Goal: Information Seeking & Learning: Learn about a topic

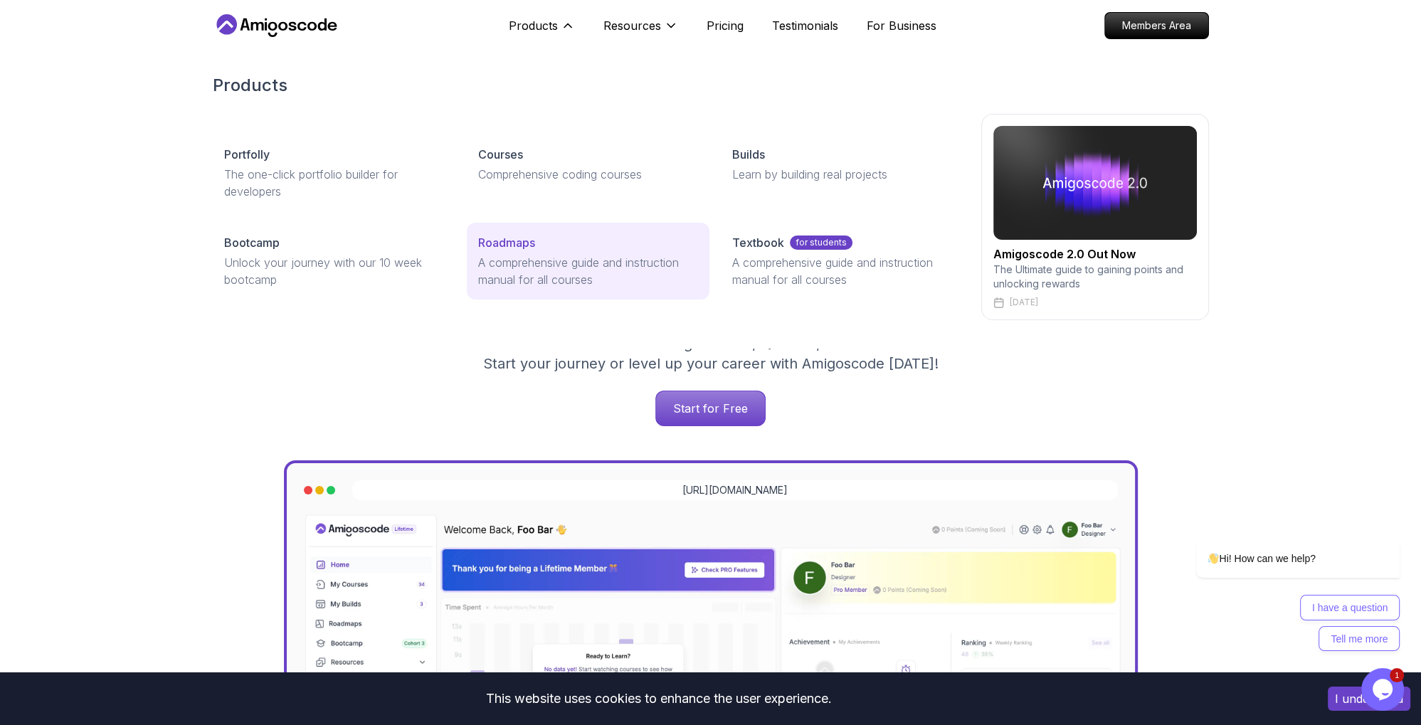
click at [519, 249] on p "Roadmaps" at bounding box center [506, 242] width 57 height 17
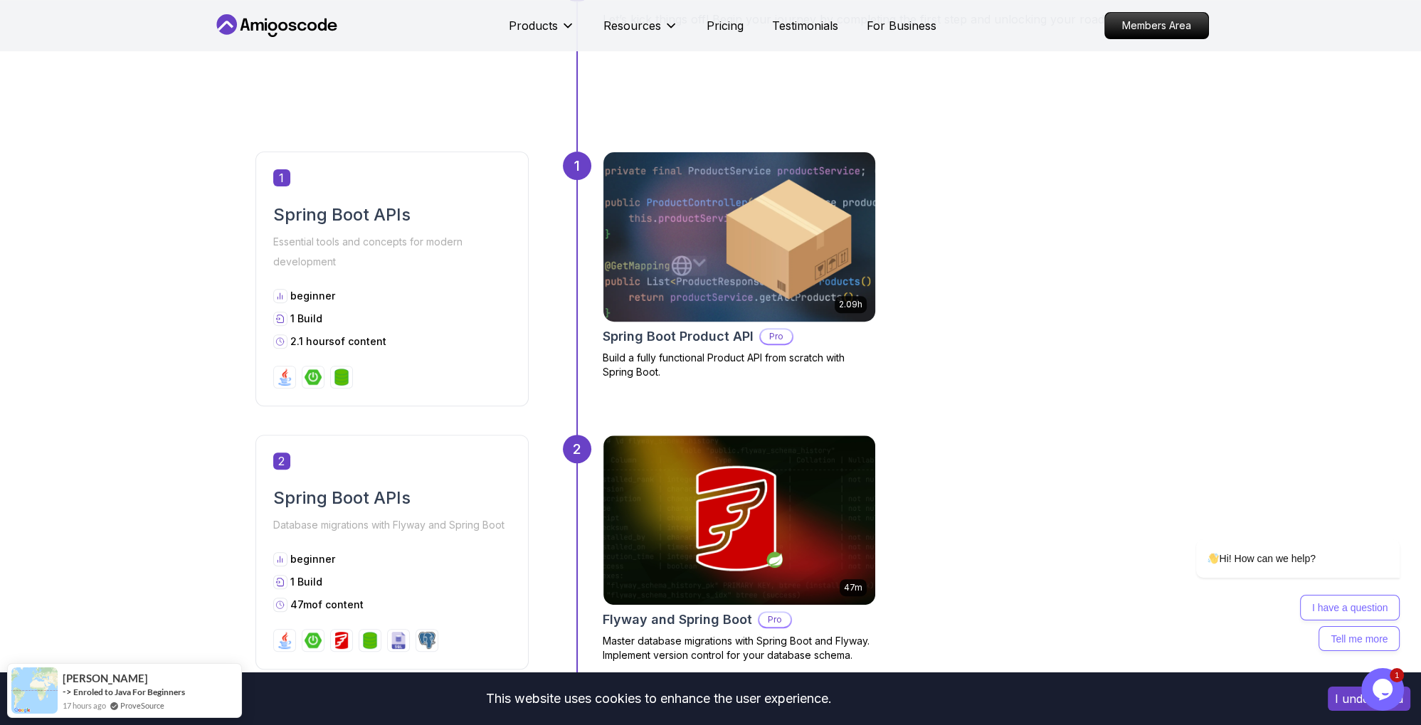
scroll to position [600, 0]
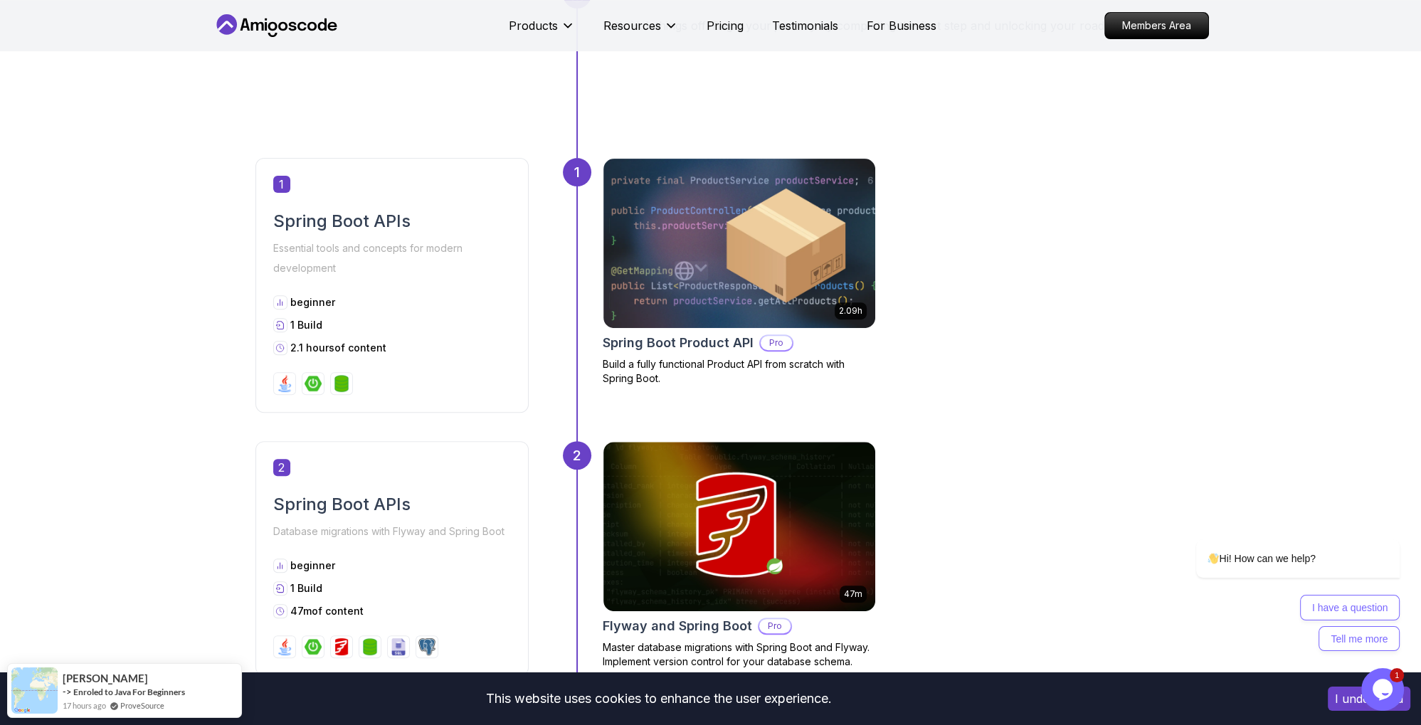
click at [383, 223] on h2 "Spring Boot APIs" at bounding box center [392, 221] width 238 height 23
click at [309, 337] on div "beginner 1 Build 2.1 hours of content" at bounding box center [392, 325] width 238 height 60
click at [311, 328] on span "1 Build" at bounding box center [306, 325] width 32 height 12
click at [314, 302] on p "beginner" at bounding box center [312, 302] width 45 height 14
click at [649, 354] on div "2.09h Spring Boot Product API Pro Build a fully functional Product API from scr…" at bounding box center [738, 272] width 273 height 228
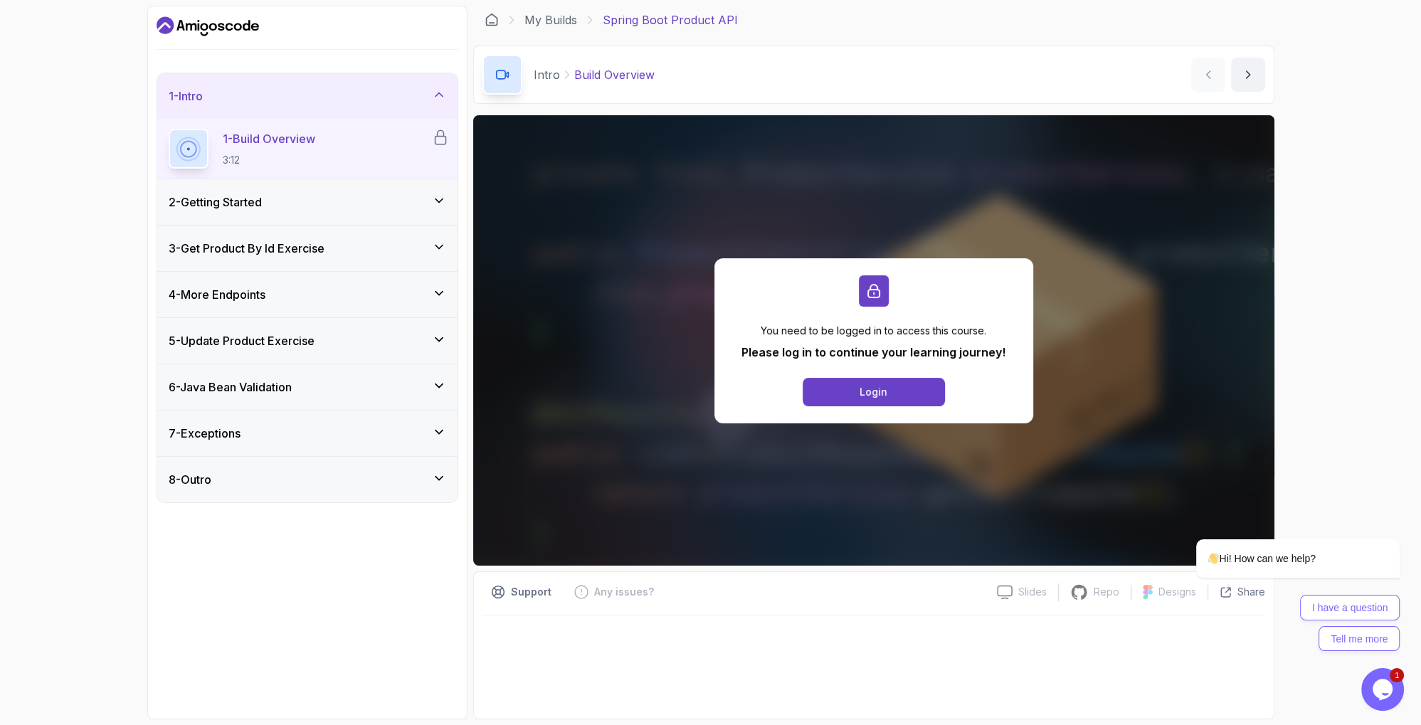
click at [324, 246] on h3 "3 - Get Product By Id Exercise" at bounding box center [247, 248] width 156 height 17
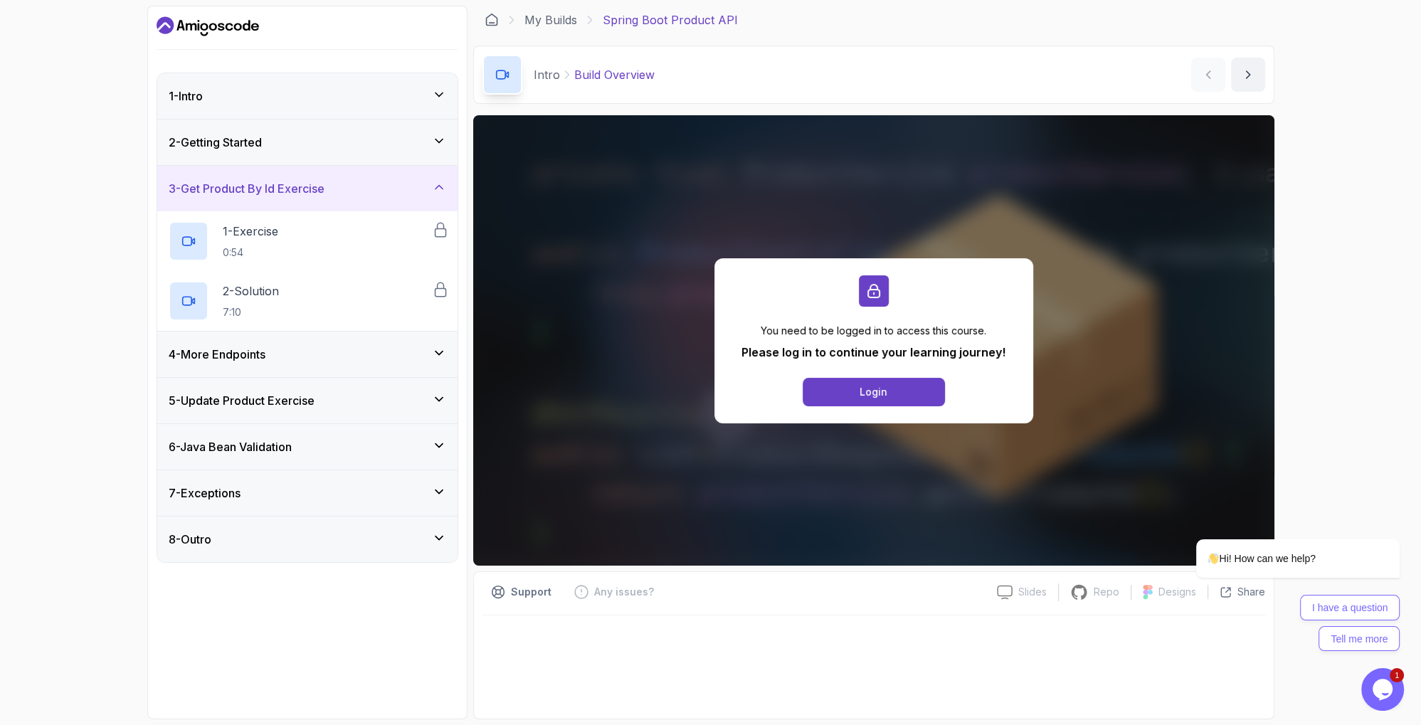
click at [322, 180] on h3 "3 - Get Product By Id Exercise" at bounding box center [247, 188] width 156 height 17
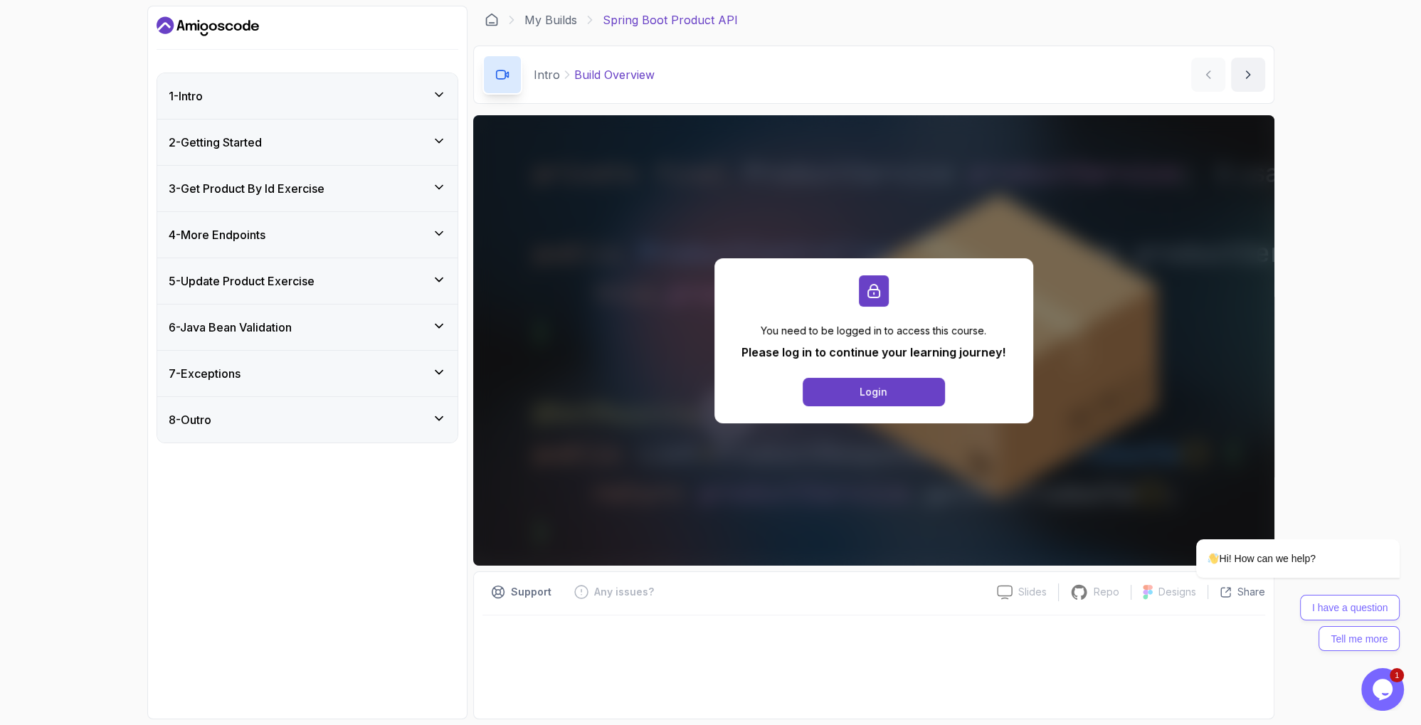
click at [289, 329] on h3 "6 - Java Bean Validation" at bounding box center [230, 327] width 123 height 17
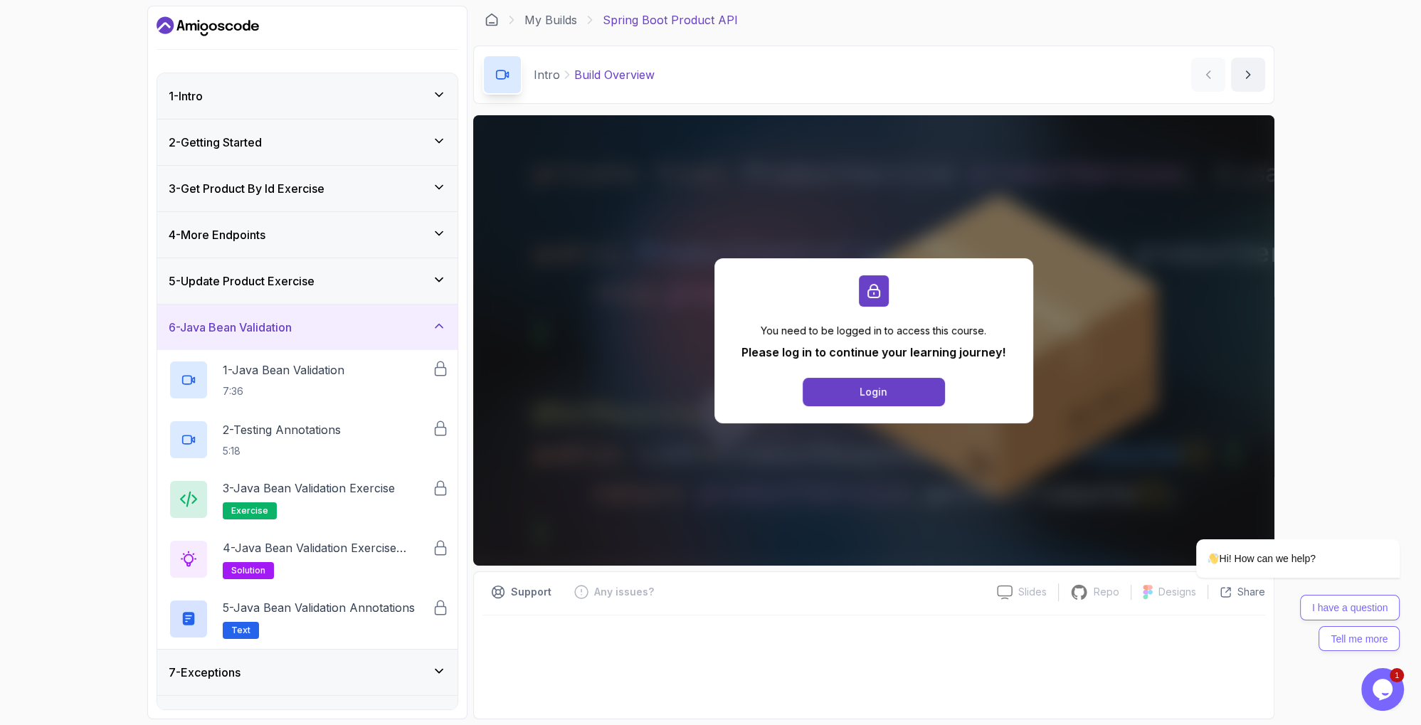
click at [289, 329] on h3 "6 - Java Bean Validation" at bounding box center [230, 327] width 123 height 17
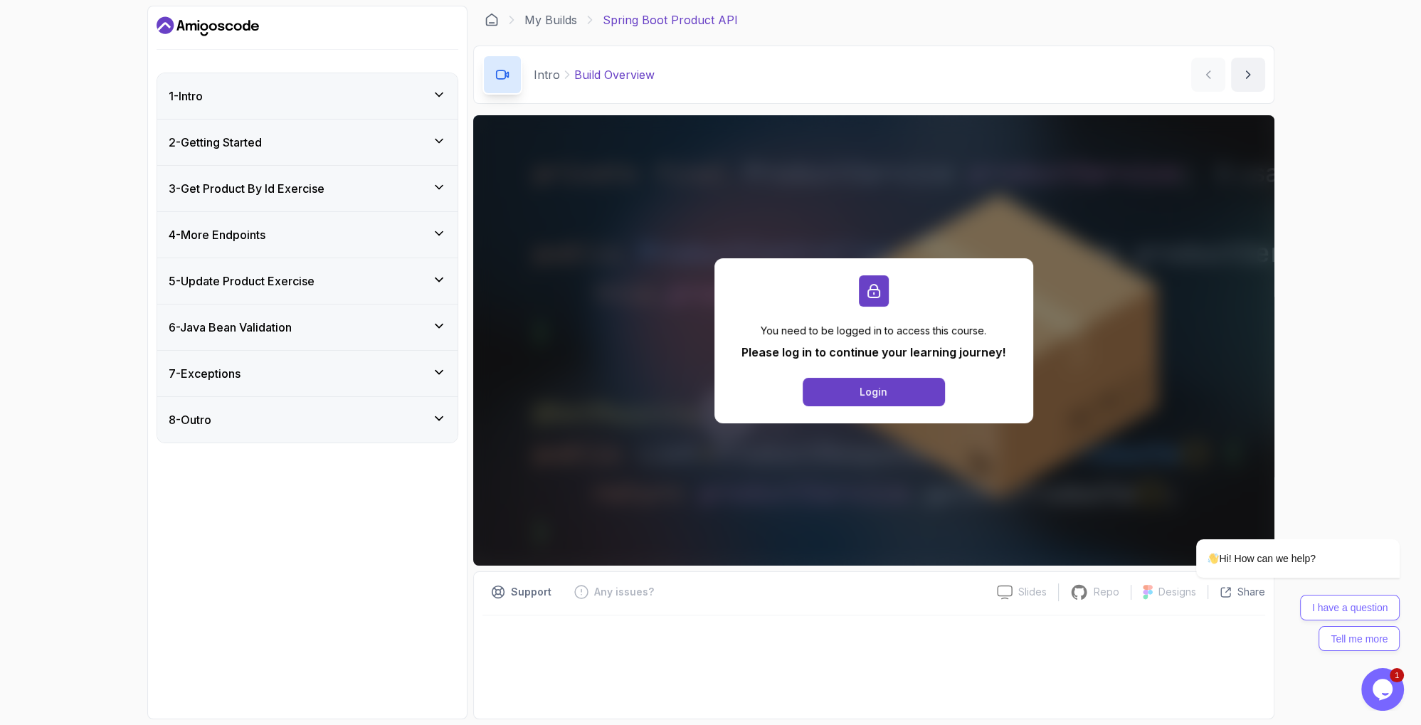
click at [251, 365] on div "7 - Exceptions" at bounding box center [307, 373] width 277 height 17
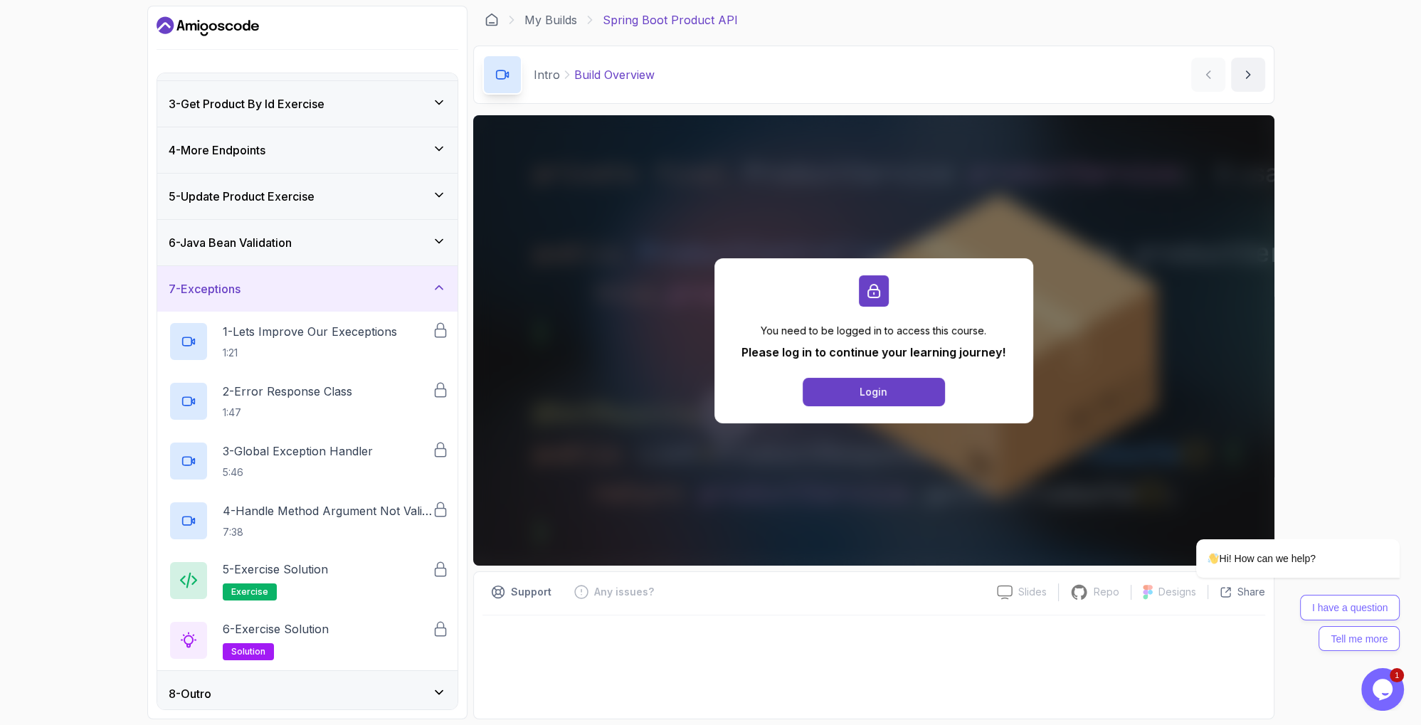
scroll to position [90, 0]
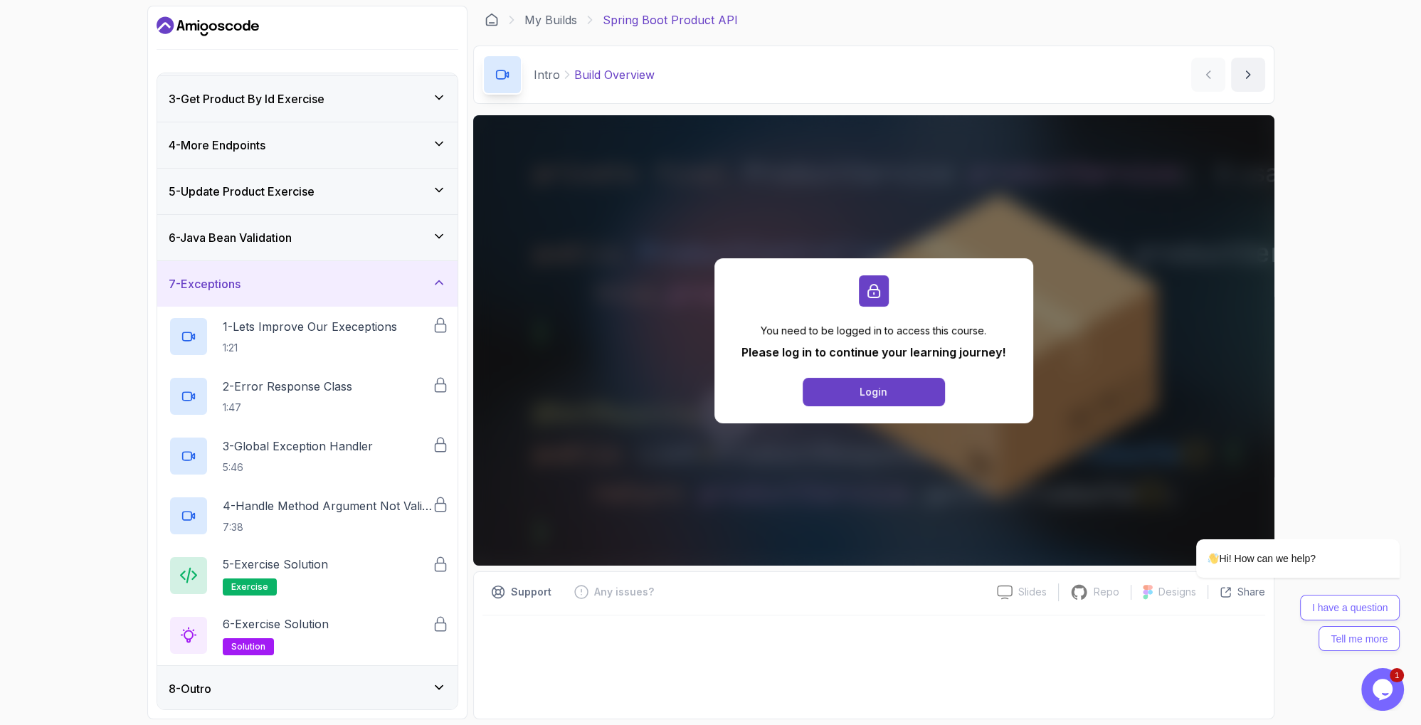
click at [275, 277] on div "7 - Exceptions" at bounding box center [307, 283] width 277 height 17
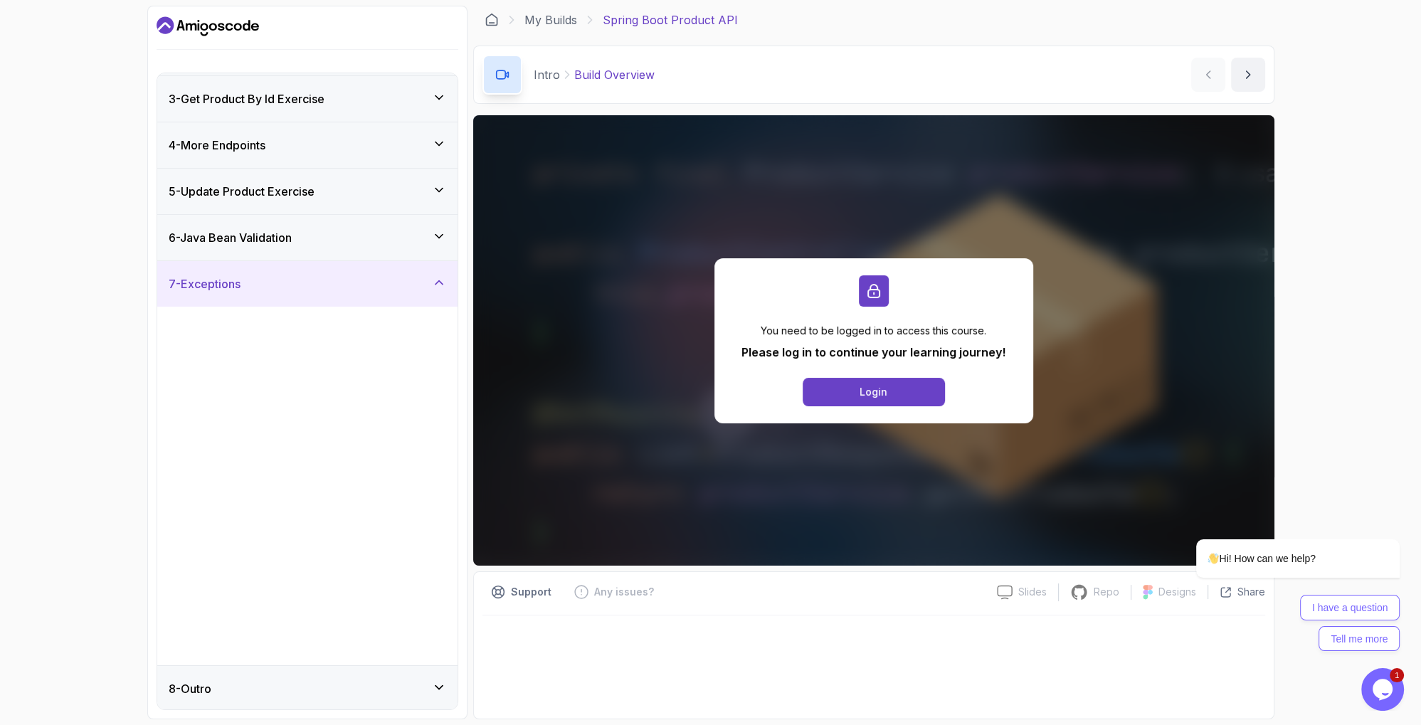
scroll to position [0, 0]
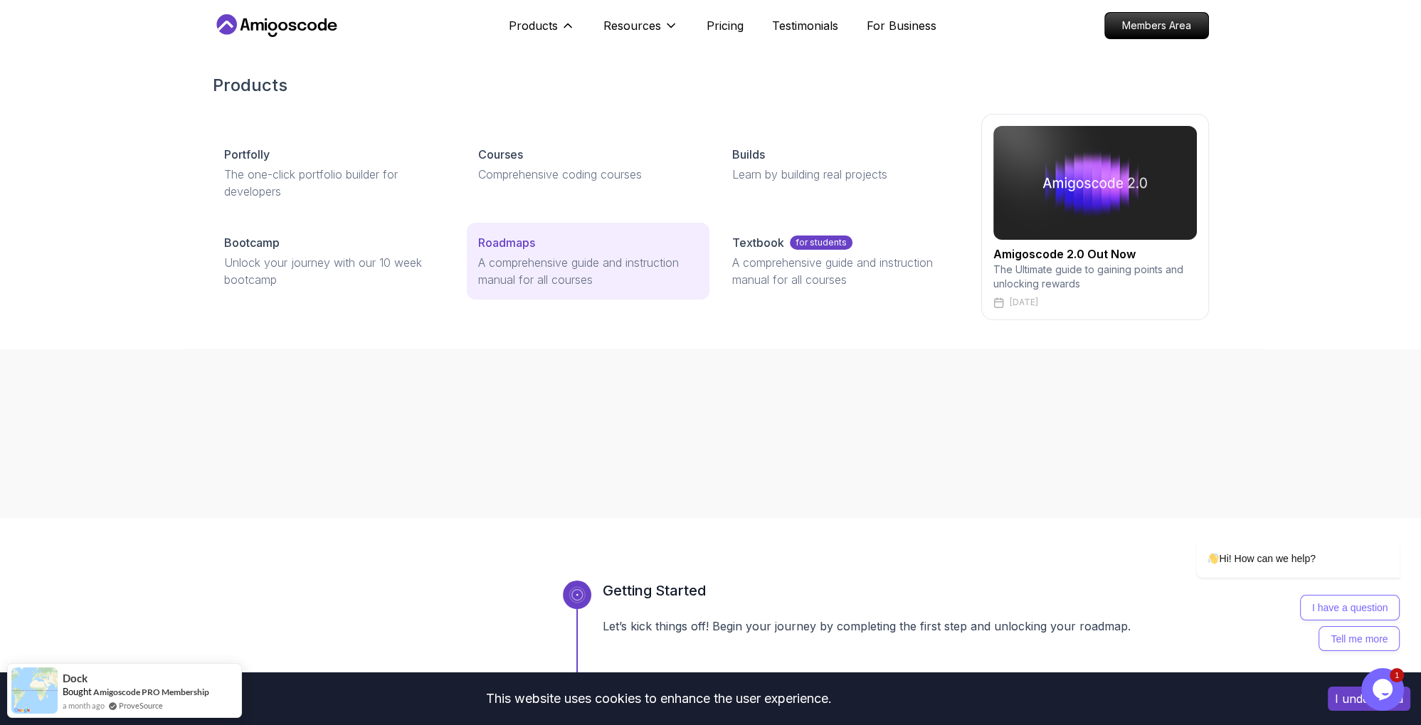
click at [503, 240] on p "Roadmaps" at bounding box center [506, 242] width 57 height 17
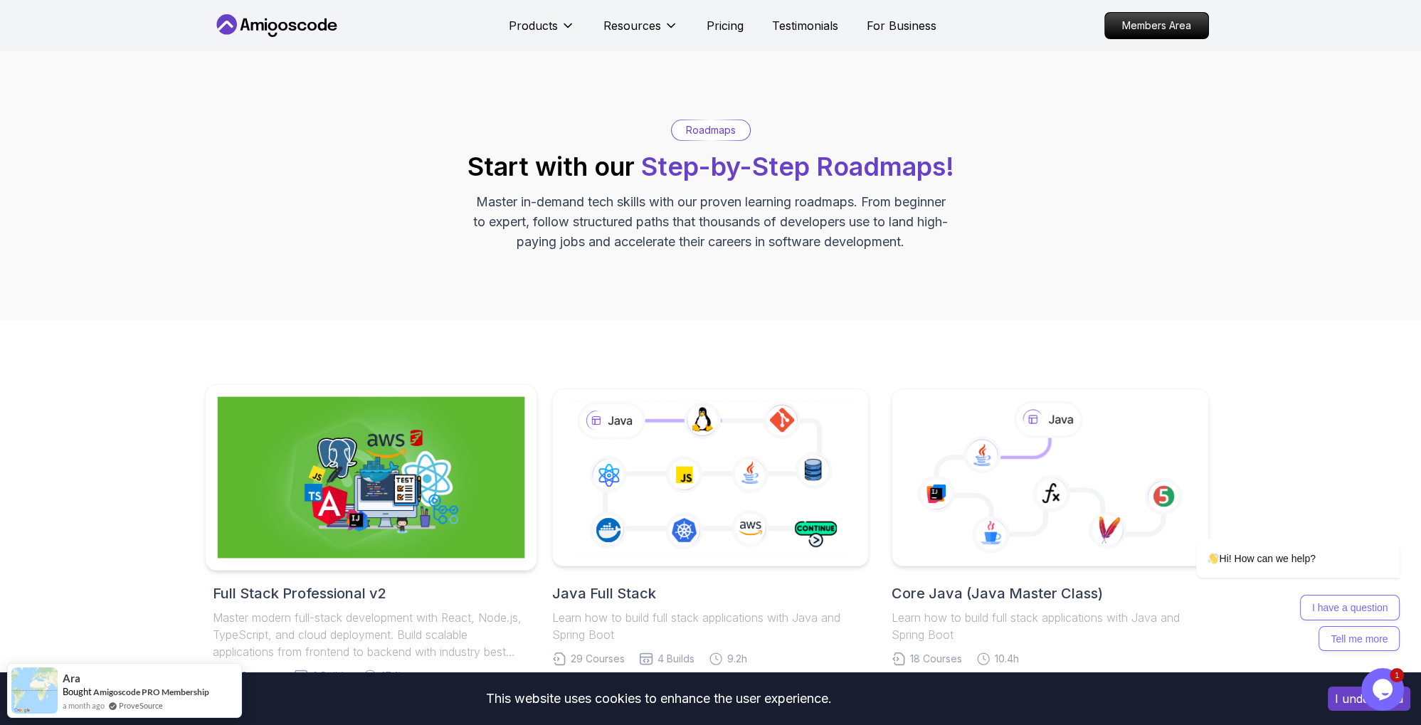
click at [403, 467] on img at bounding box center [370, 477] width 307 height 161
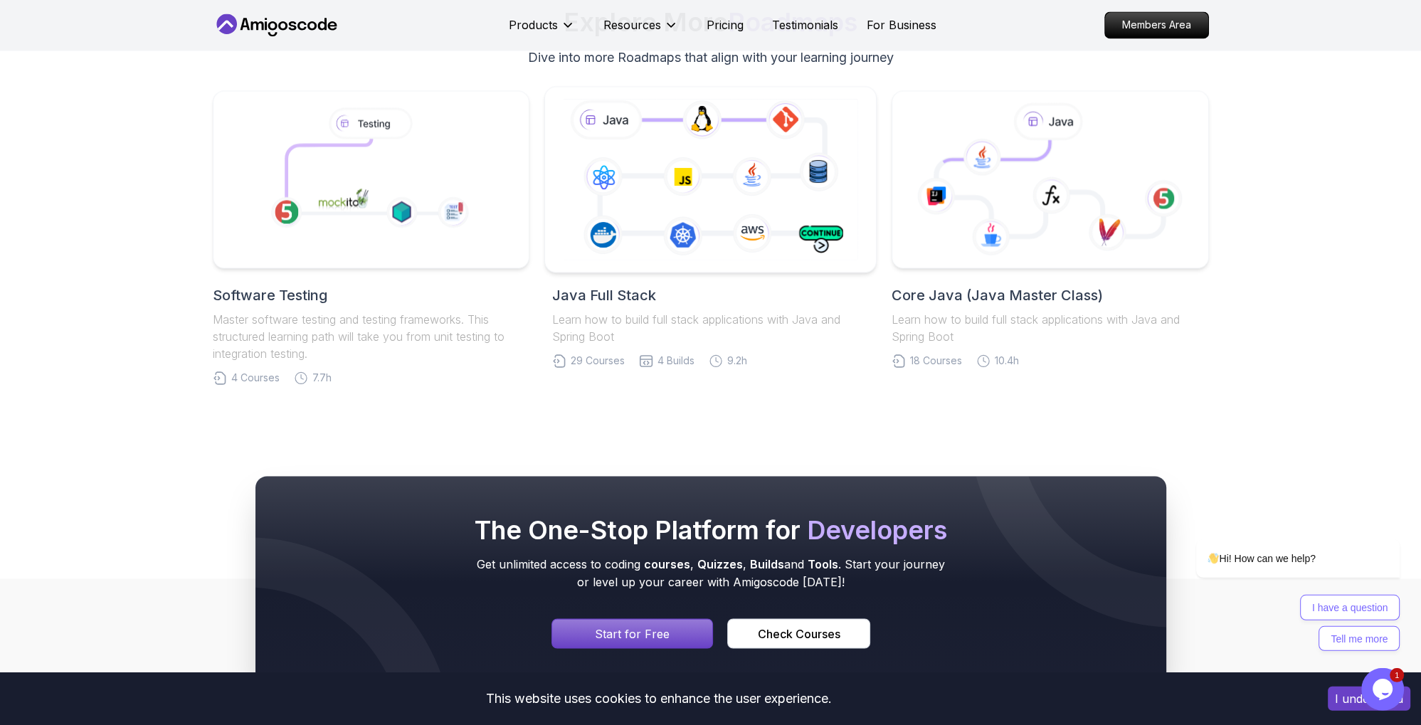
scroll to position [2929, 0]
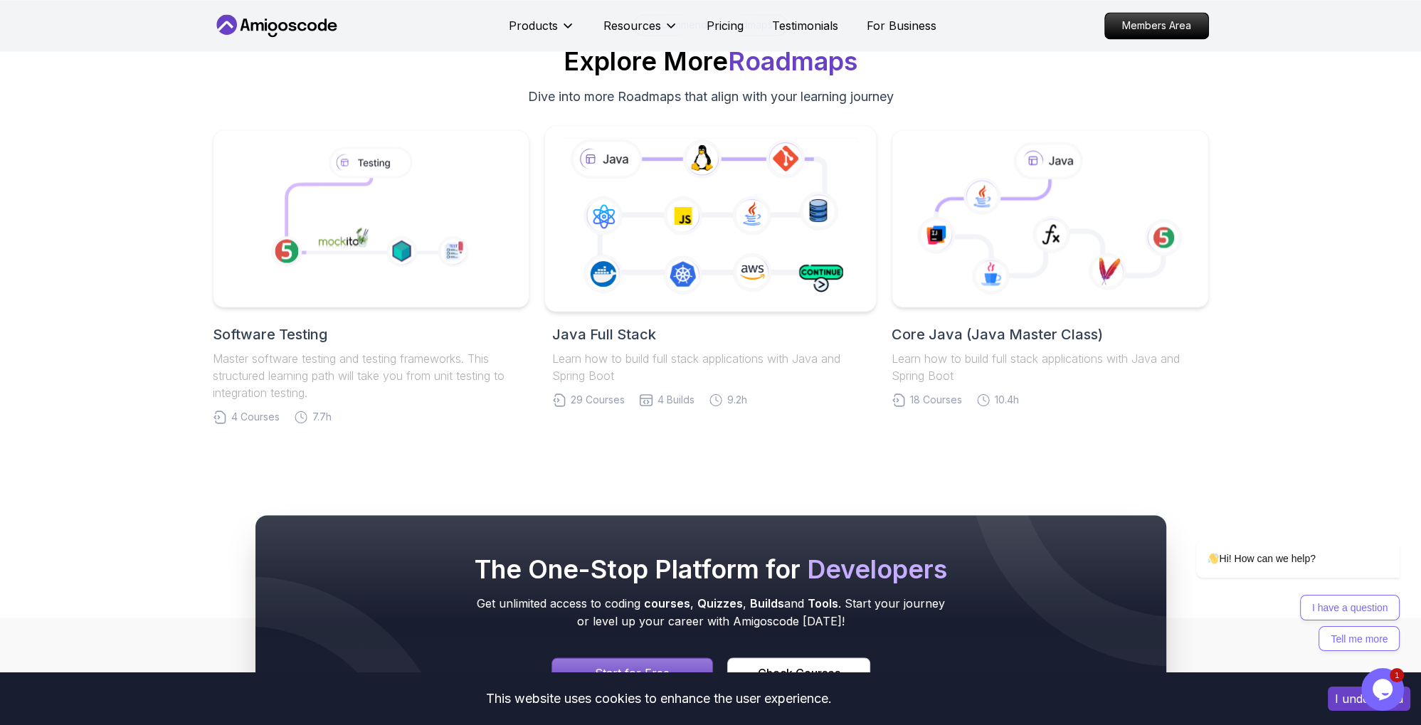
click at [726, 234] on icon at bounding box center [710, 217] width 301 height 167
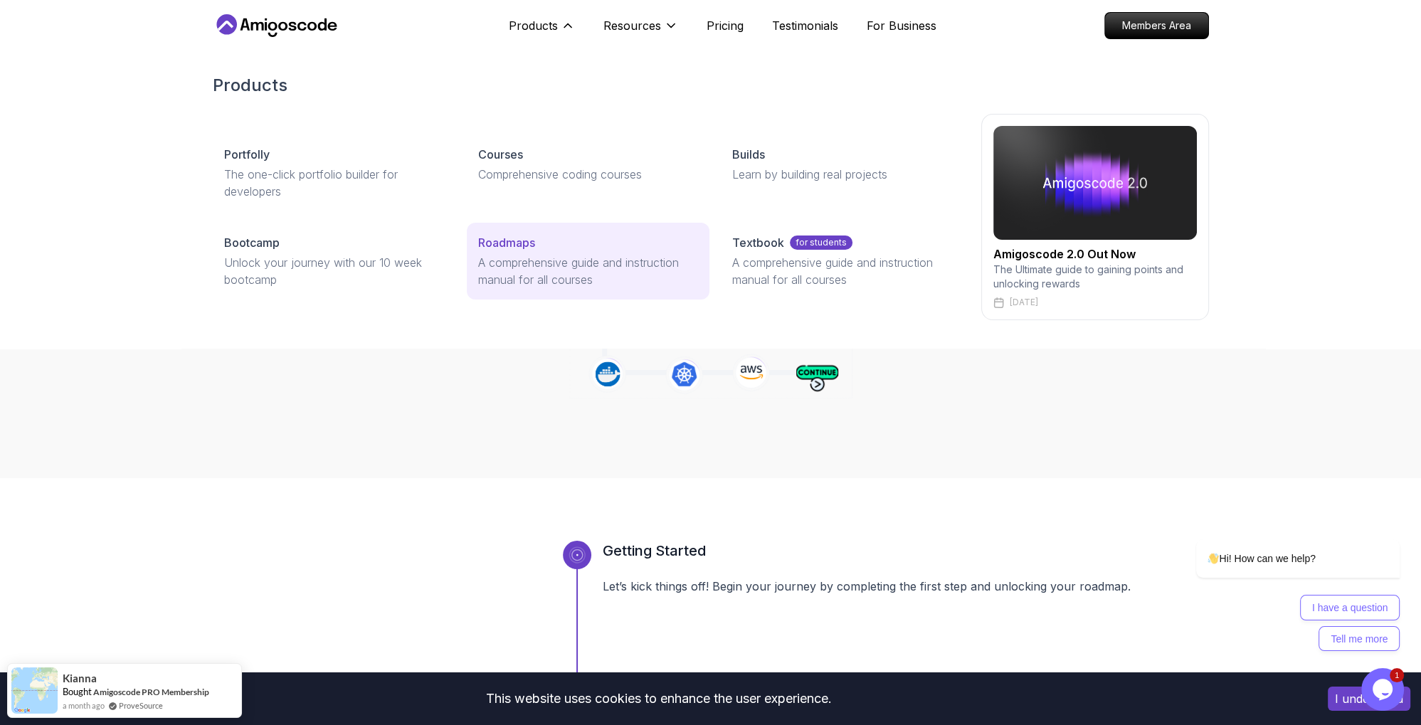
click at [514, 243] on p "Roadmaps" at bounding box center [506, 242] width 57 height 17
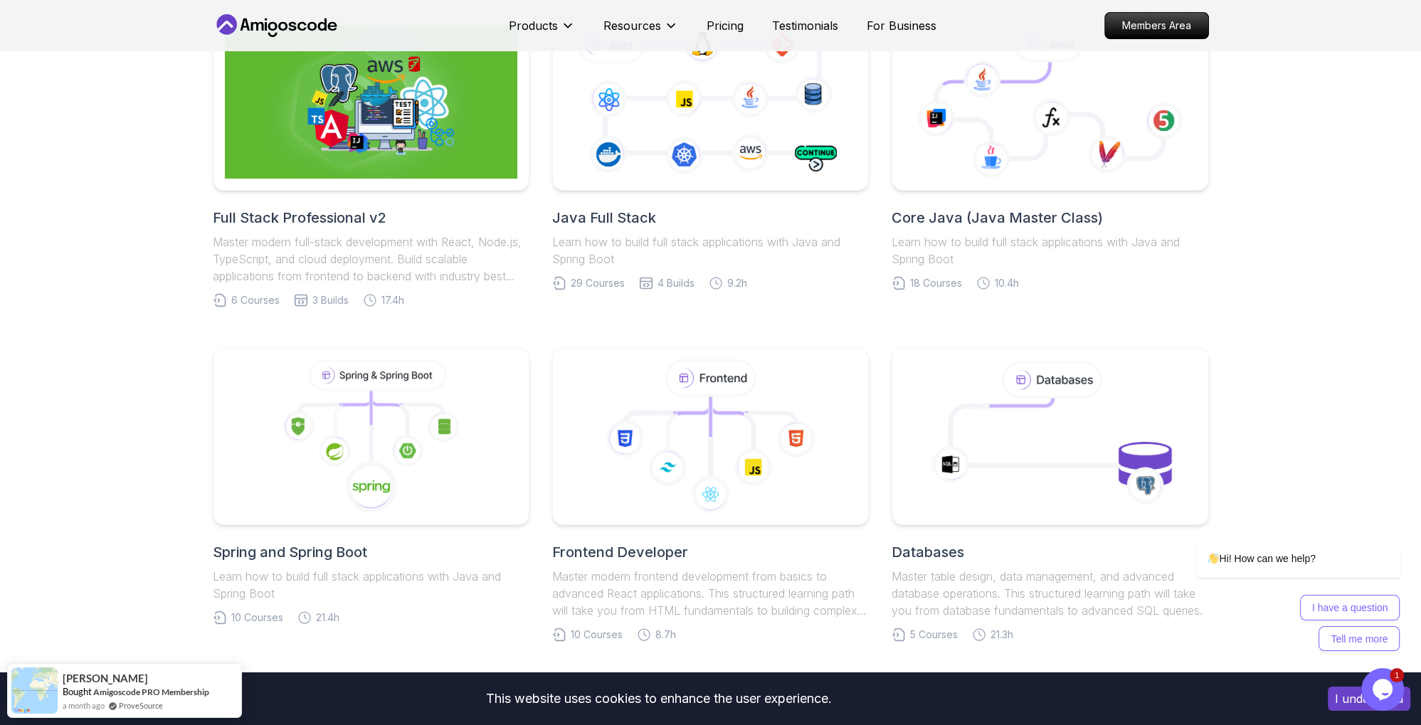
scroll to position [600, 0]
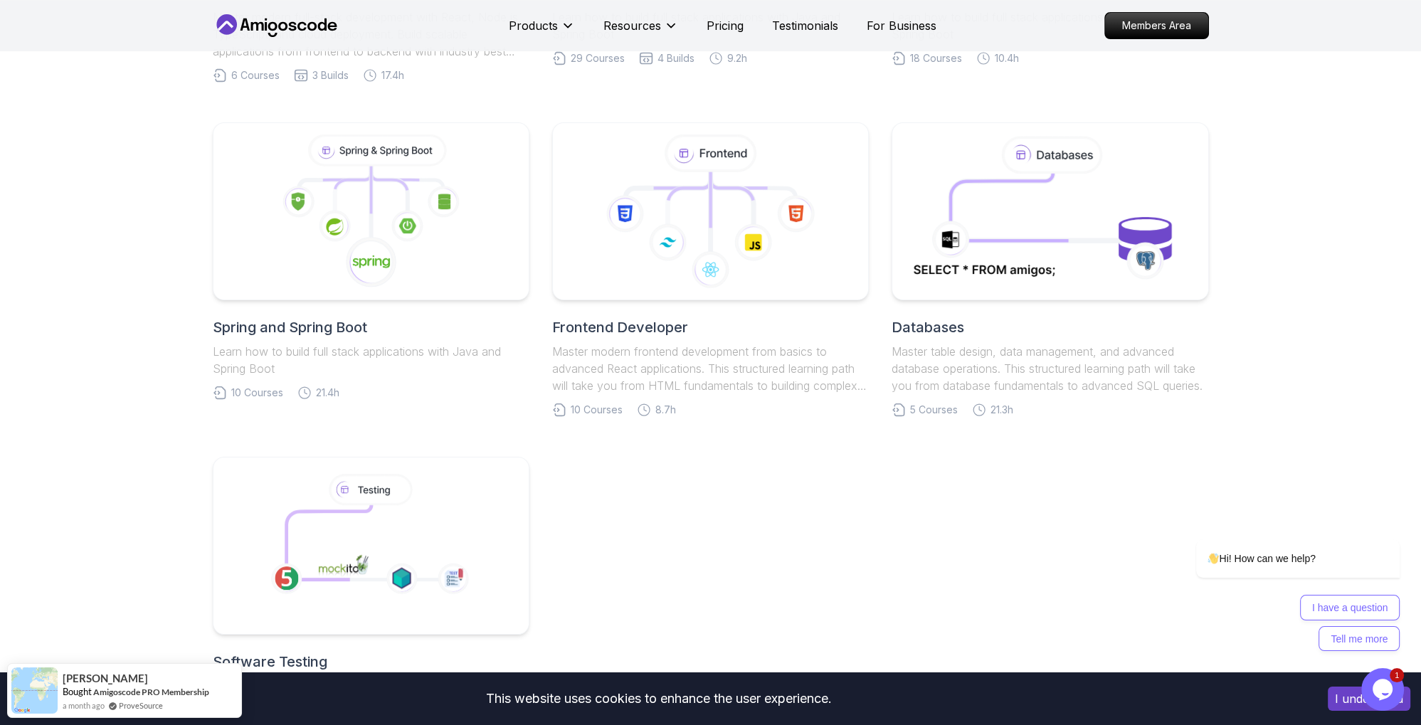
click at [1014, 231] on icon at bounding box center [1050, 211] width 286 height 154
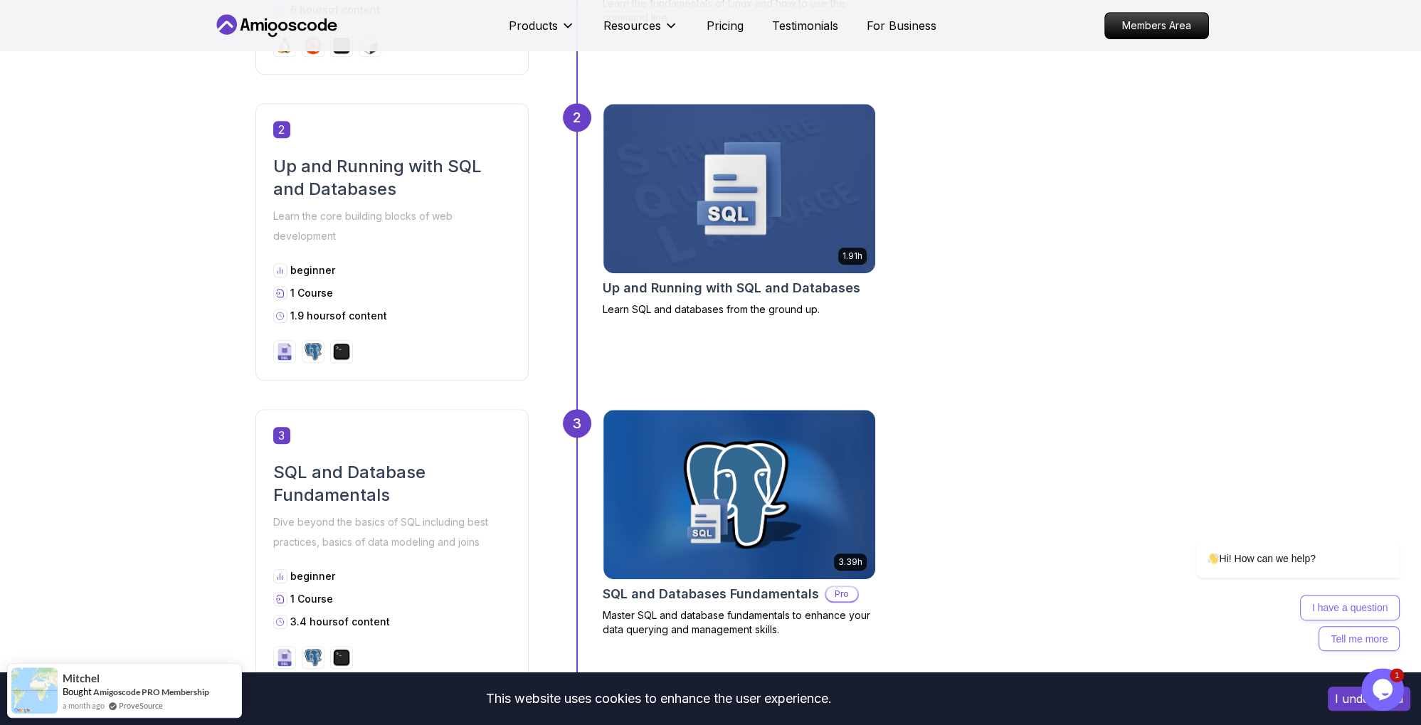
scroll to position [976, 0]
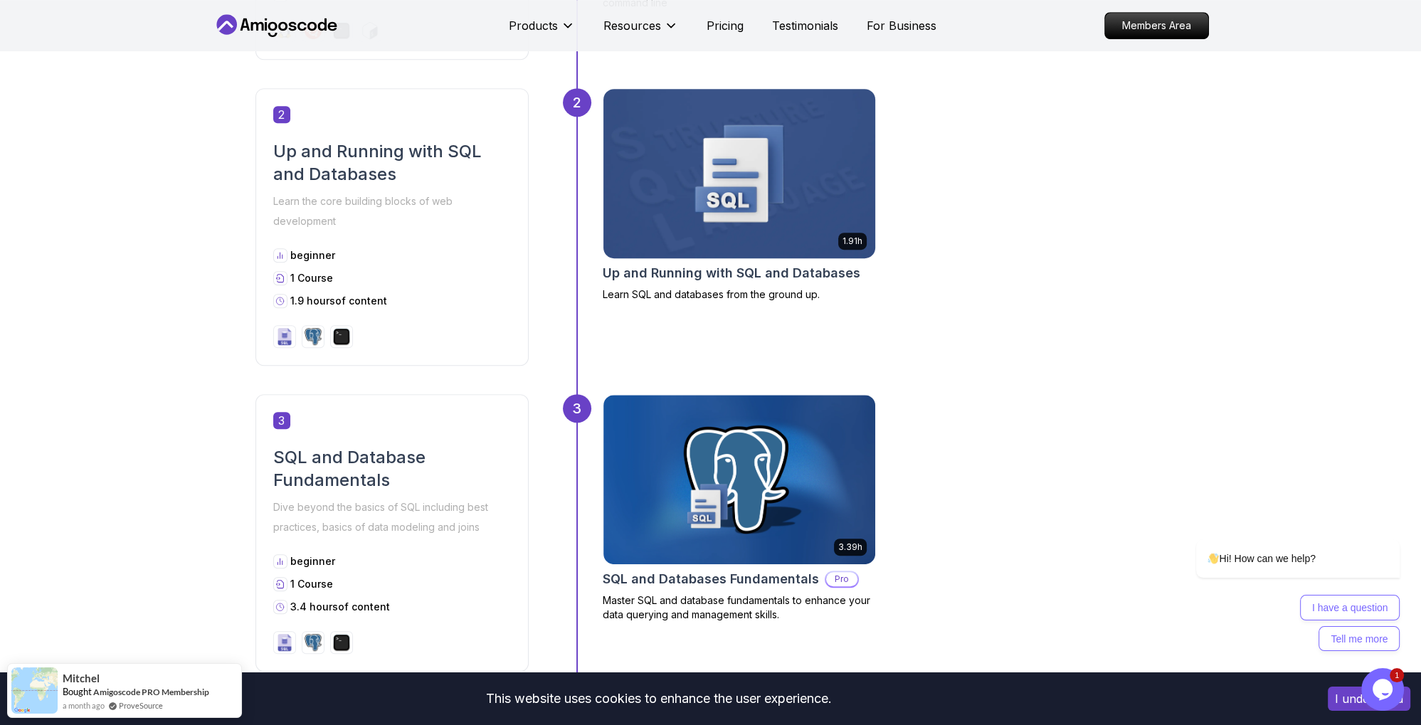
click at [791, 271] on h2 "Up and Running with SQL and Databases" at bounding box center [731, 273] width 258 height 20
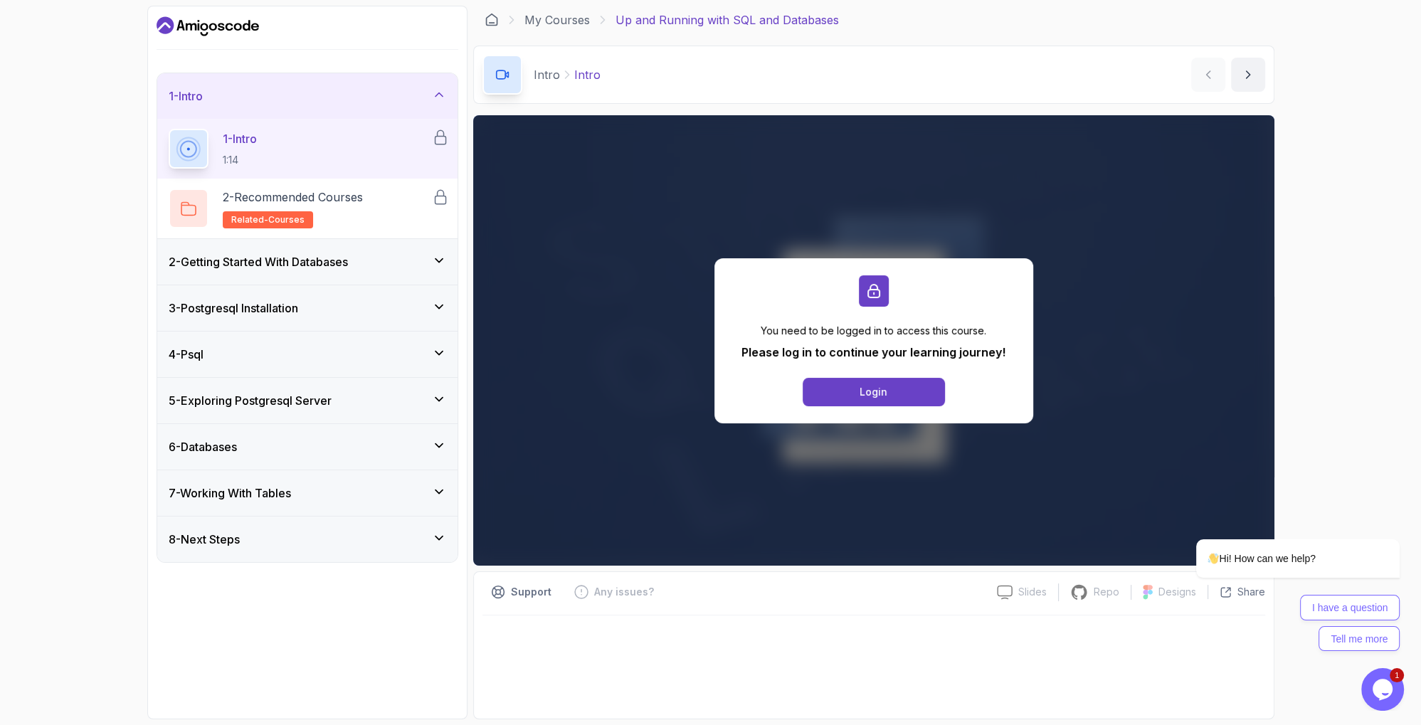
click at [323, 260] on h3 "2 - Getting Started With Databases" at bounding box center [258, 261] width 179 height 17
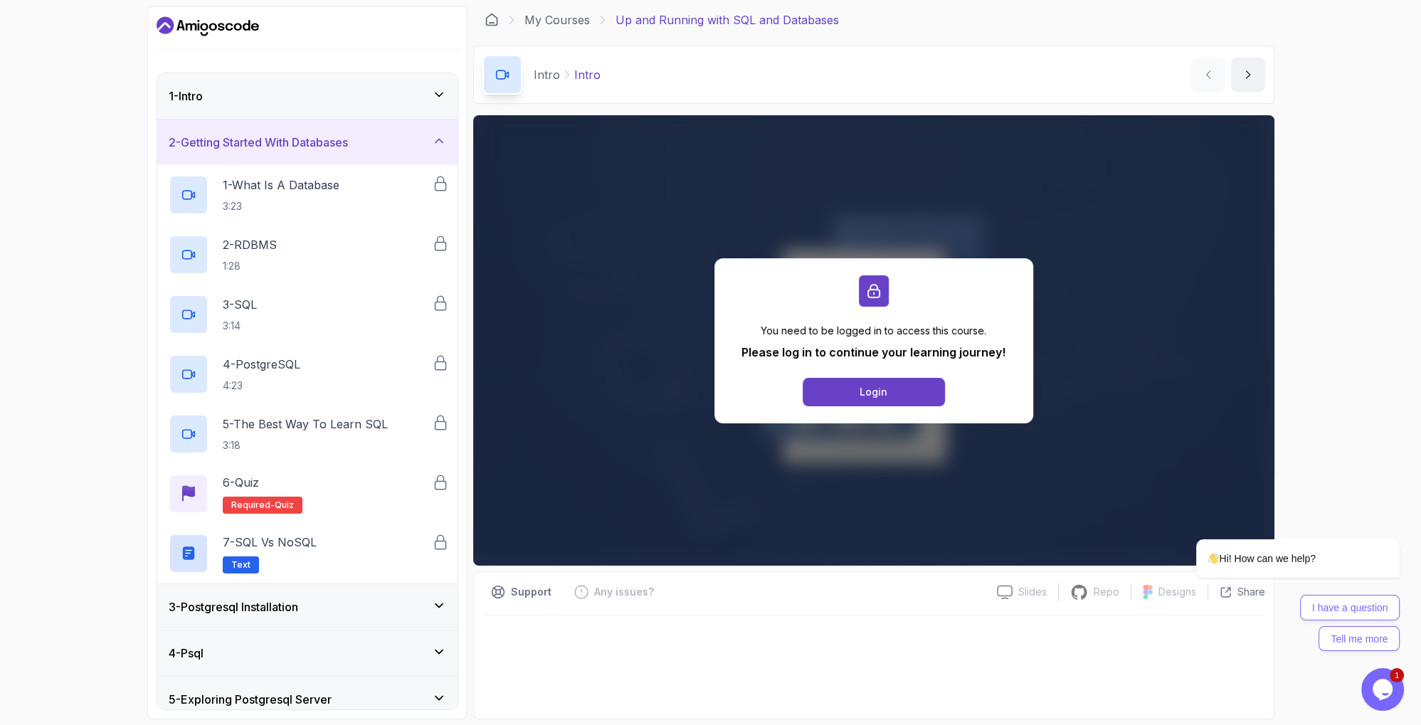
click at [346, 141] on h3 "2 - Getting Started With Databases" at bounding box center [258, 142] width 179 height 17
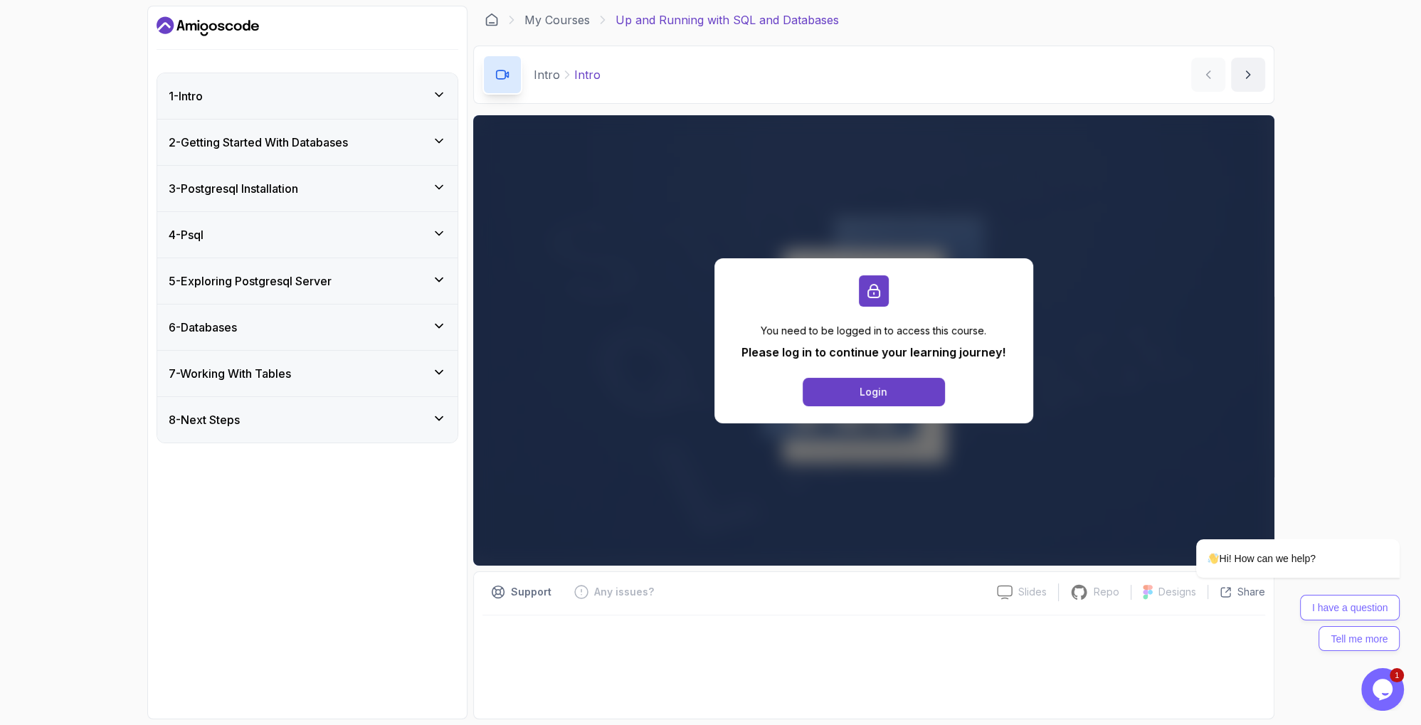
click at [310, 193] on div "3 - Postgresql Installation" at bounding box center [307, 188] width 277 height 17
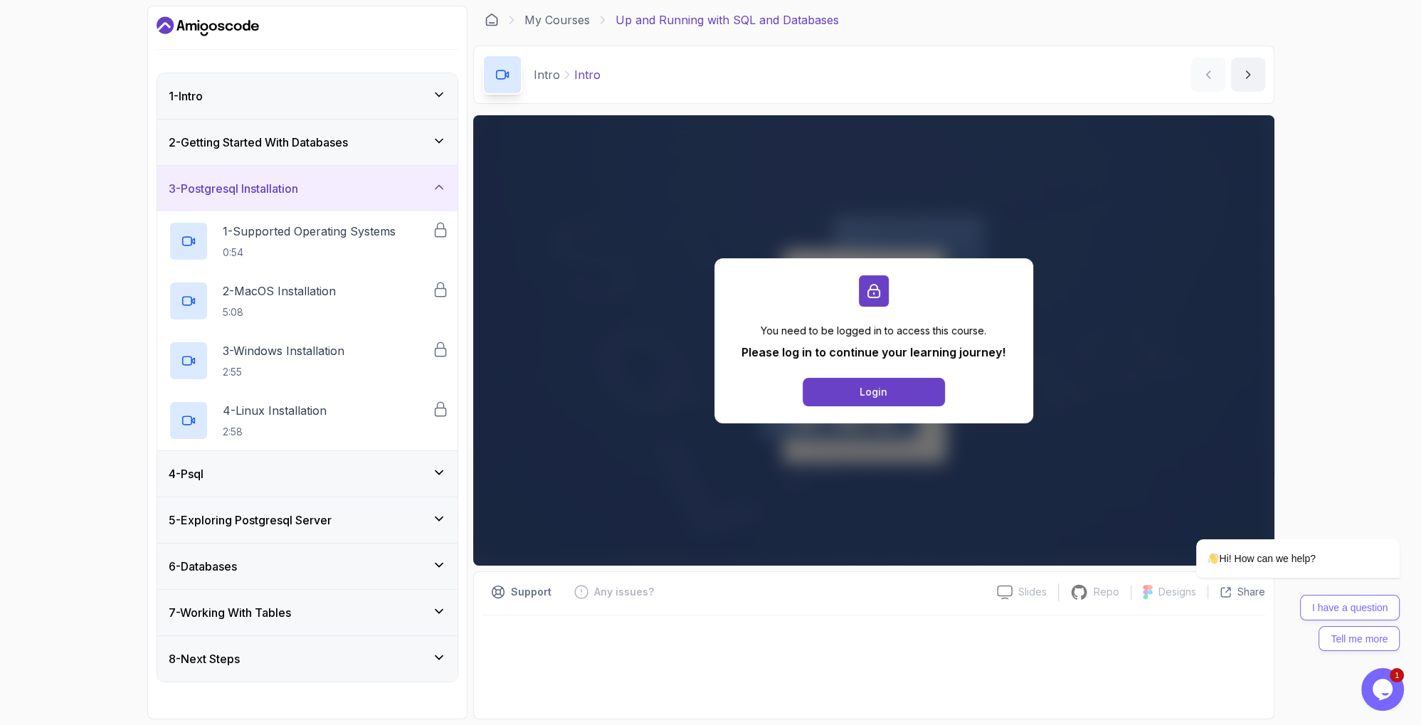
click at [310, 193] on div "3 - Postgresql Installation" at bounding box center [307, 188] width 277 height 17
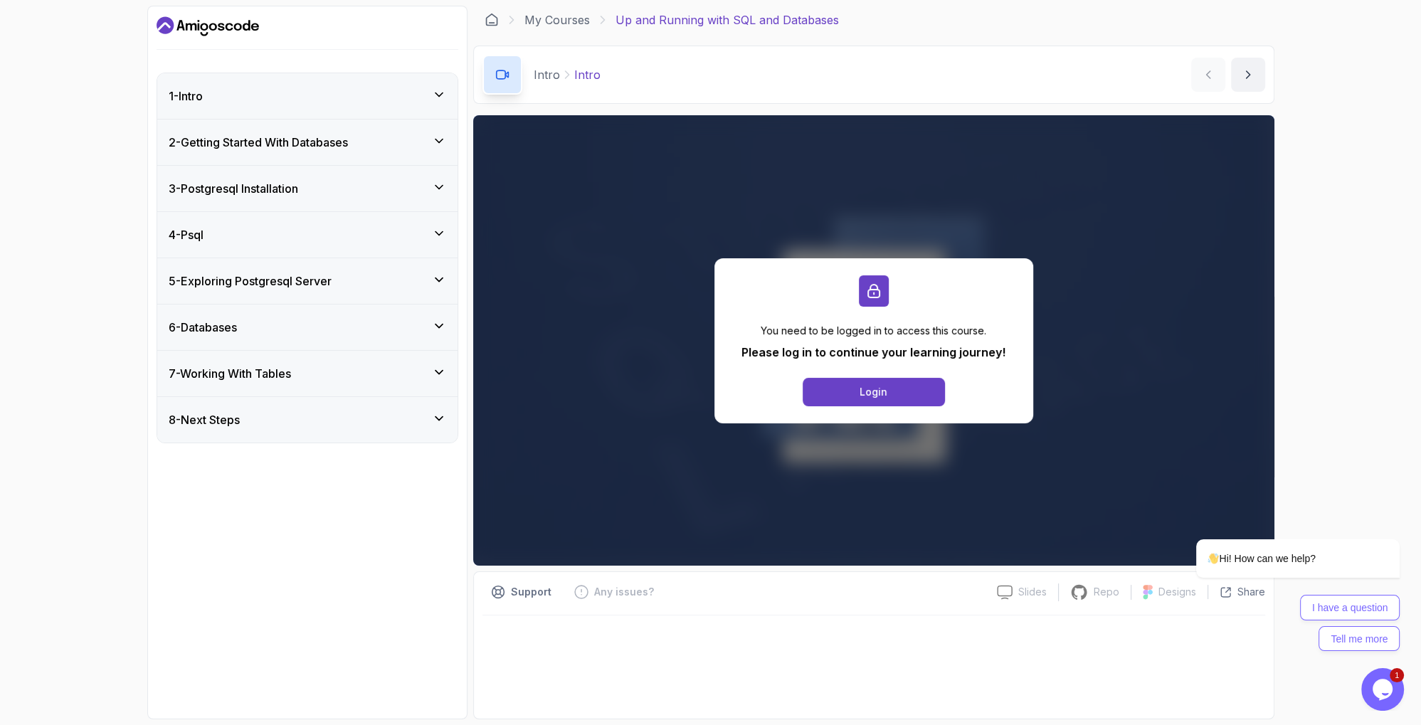
click at [300, 223] on div "4 - Psql" at bounding box center [307, 235] width 300 height 46
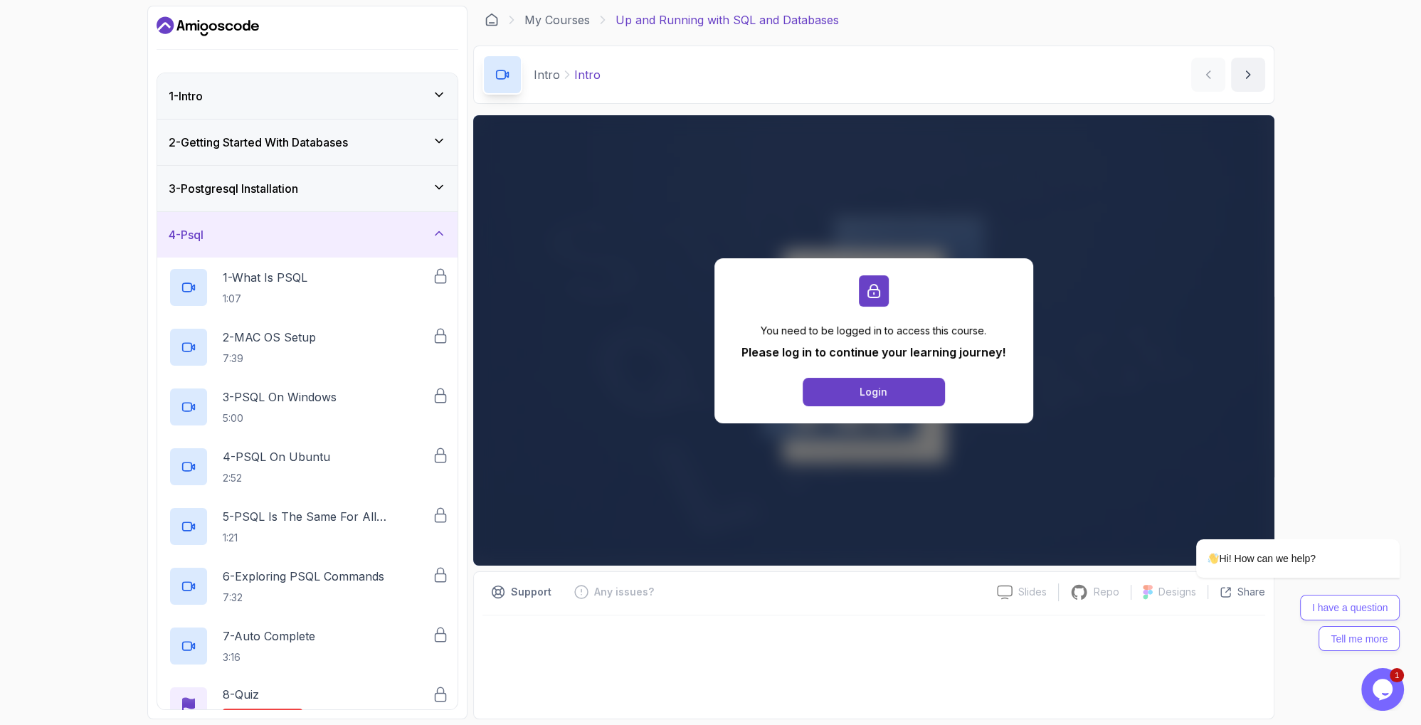
click at [300, 223] on div "4 - Psql" at bounding box center [307, 235] width 300 height 46
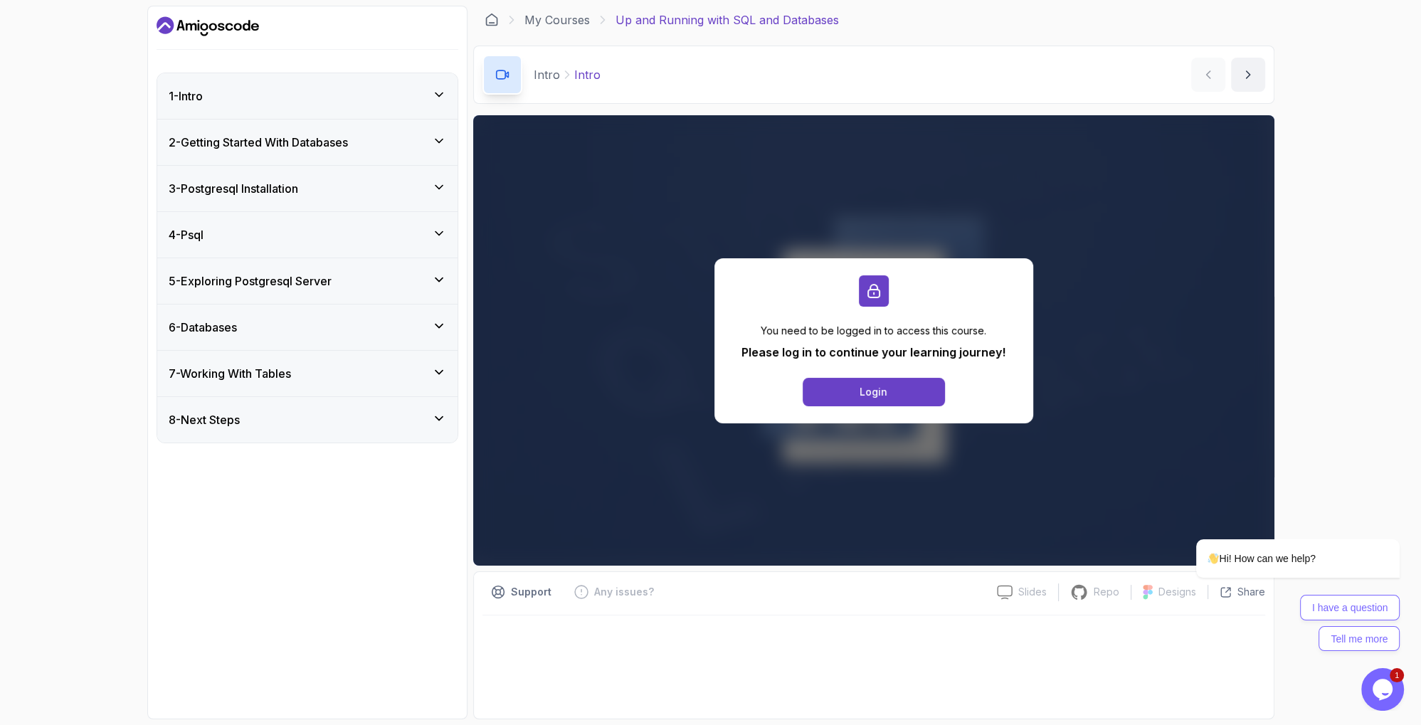
click at [292, 277] on h3 "5 - Exploring Postgresql Server" at bounding box center [250, 280] width 163 height 17
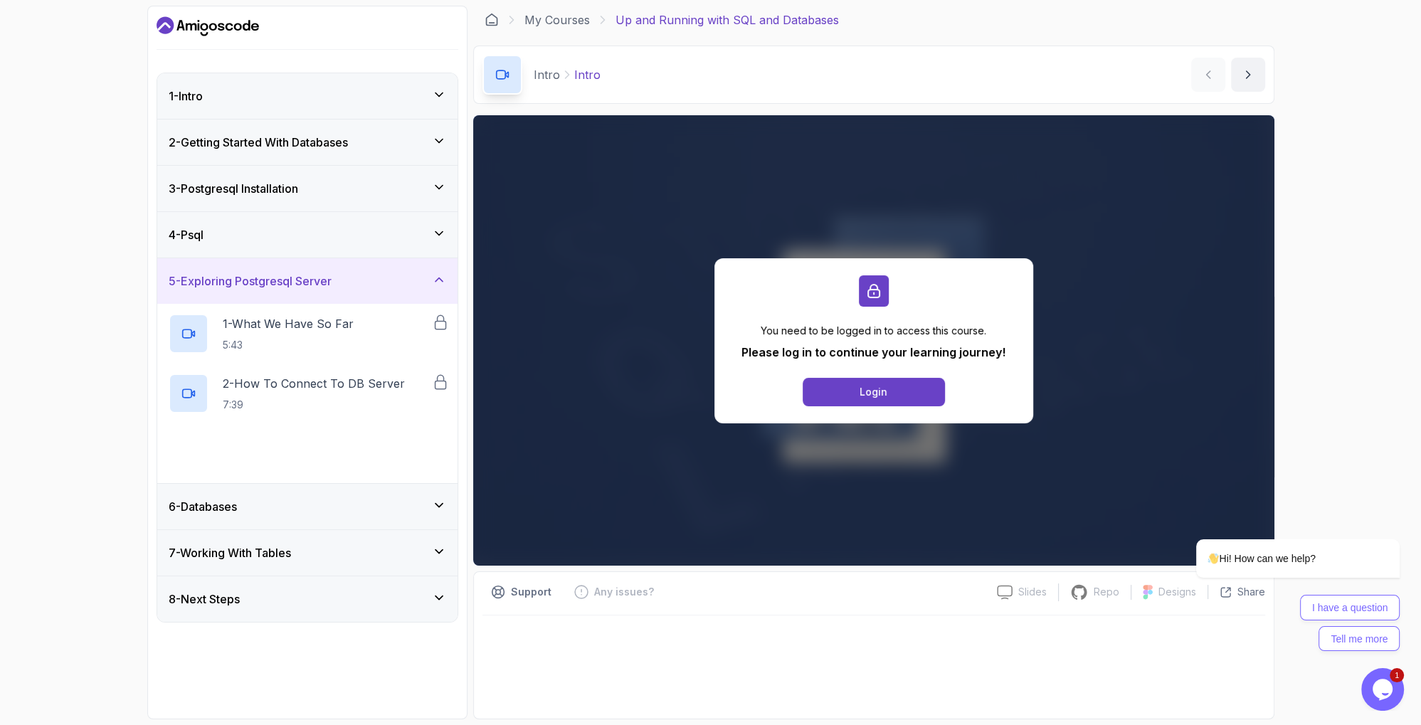
click at [292, 277] on h3 "5 - Exploring Postgresql Server" at bounding box center [250, 280] width 163 height 17
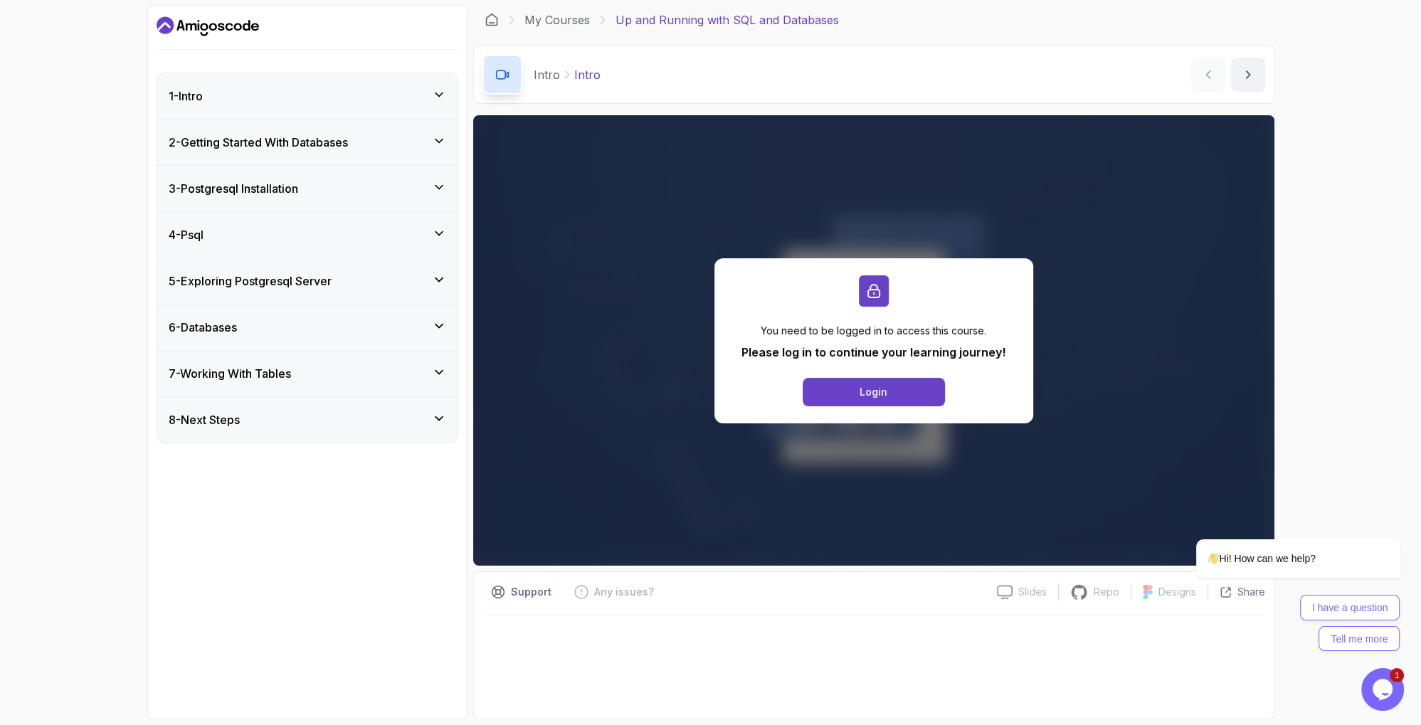
click at [294, 307] on div "6 - Databases" at bounding box center [307, 327] width 300 height 46
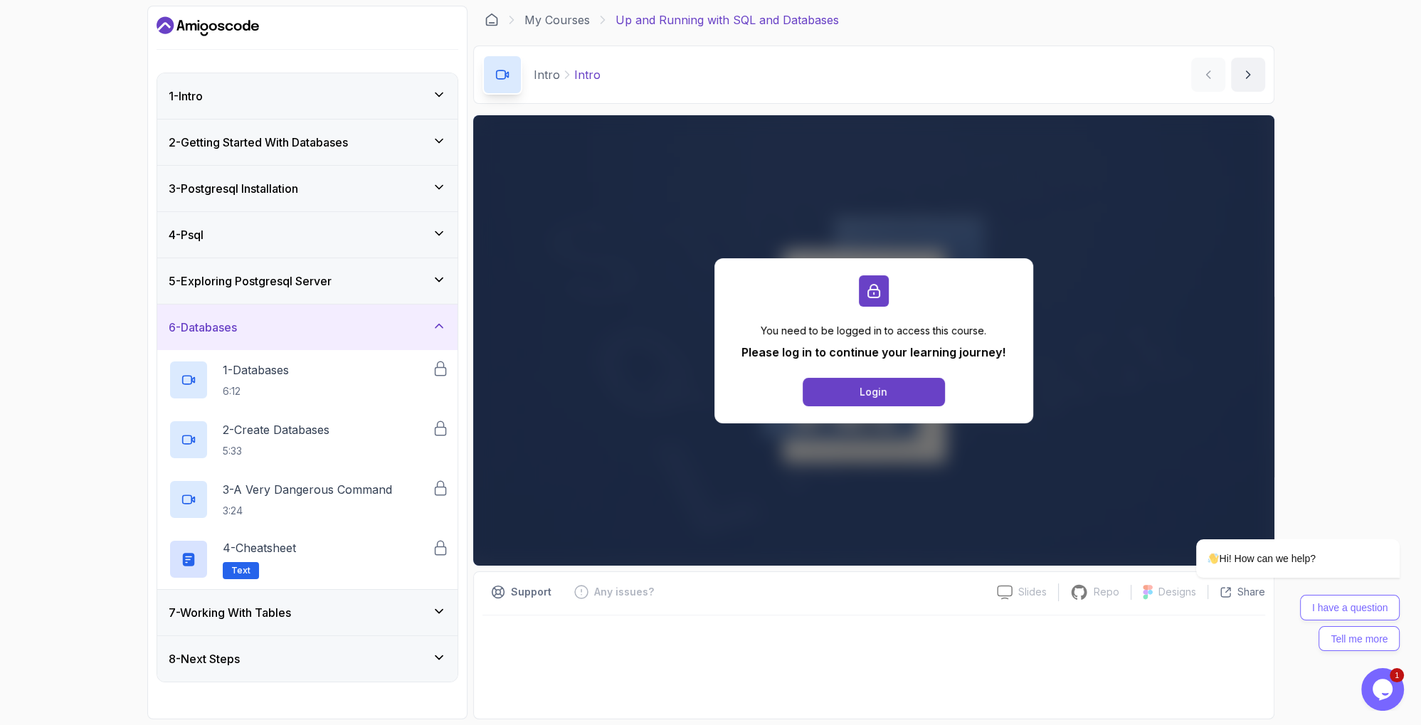
click at [294, 307] on div "6 - Databases" at bounding box center [307, 327] width 300 height 46
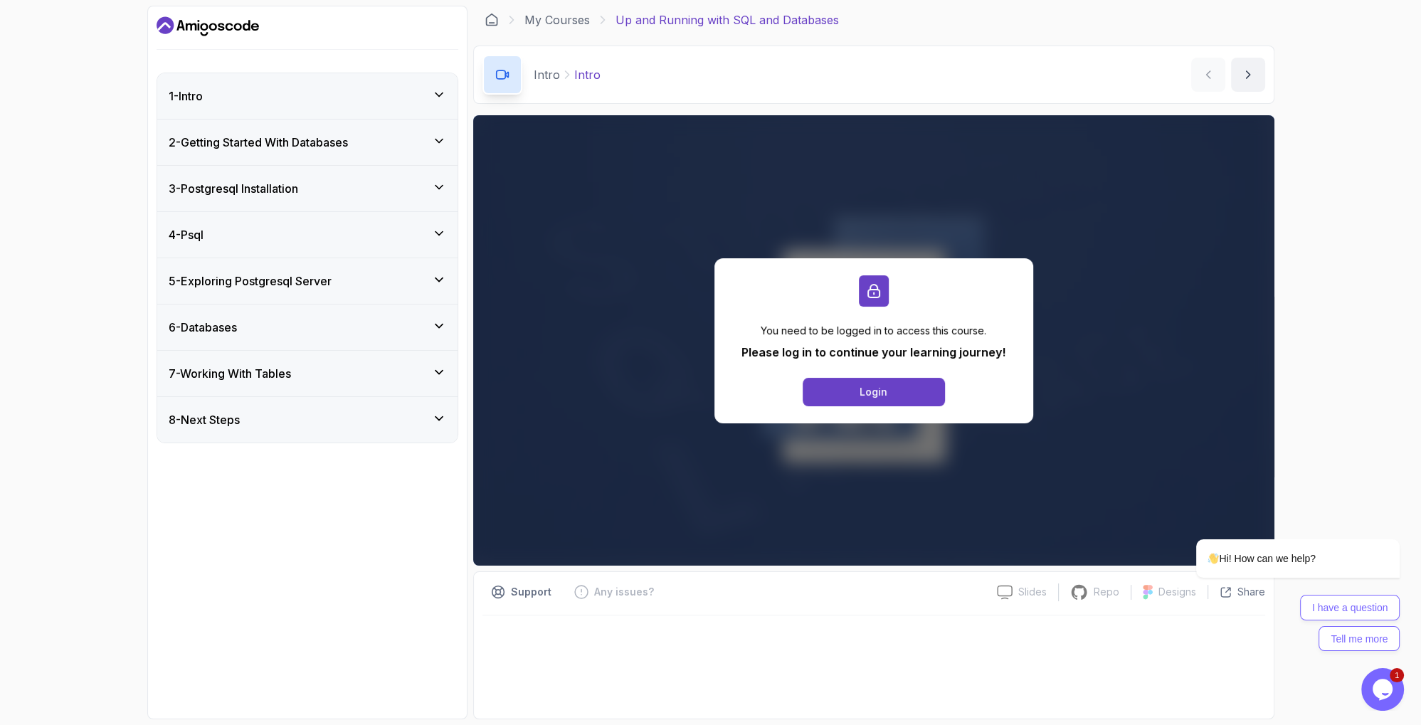
click at [225, 23] on icon "Dashboard" at bounding box center [207, 26] width 102 height 23
